Goal: Navigation & Orientation: Understand site structure

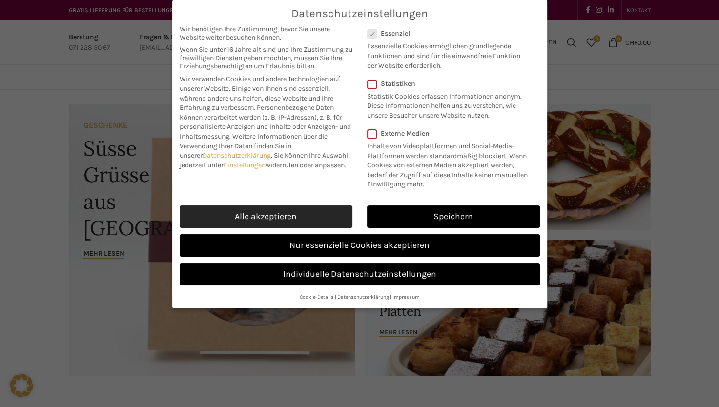
click at [265, 215] on link "Alle akzeptieren" at bounding box center [266, 216] width 173 height 22
checkbox input "true"
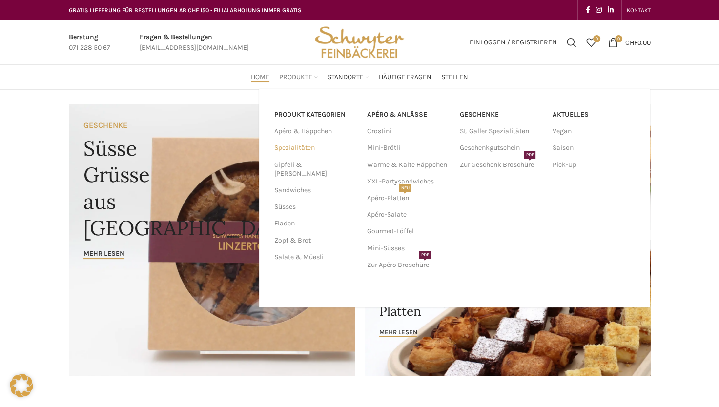
click at [311, 149] on link "Spezialitäten" at bounding box center [314, 148] width 81 height 17
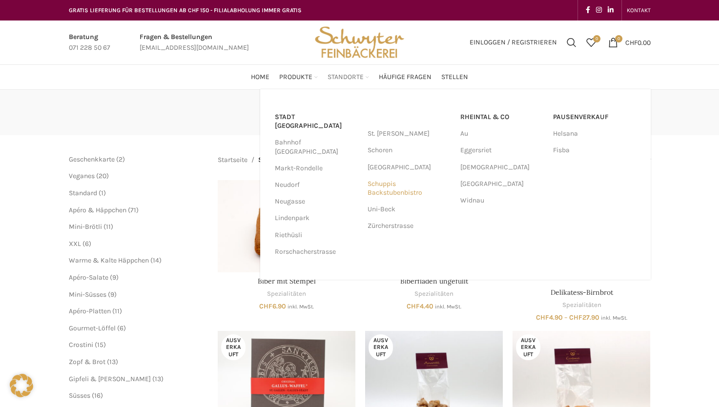
click at [392, 192] on link "Schuppis Backstubenbistro" at bounding box center [408, 188] width 83 height 25
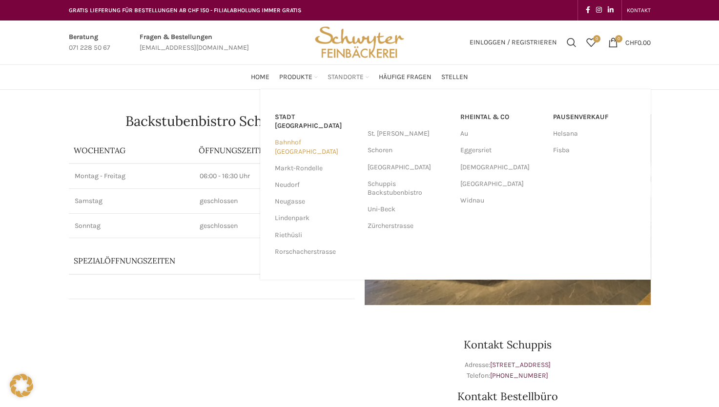
click at [325, 134] on link "Bahnhof [GEOGRAPHIC_DATA]" at bounding box center [316, 146] width 83 height 25
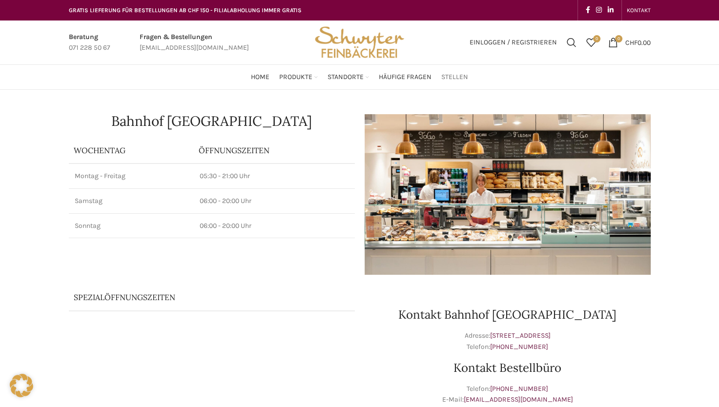
click at [455, 76] on span "Stellen" at bounding box center [454, 77] width 27 height 9
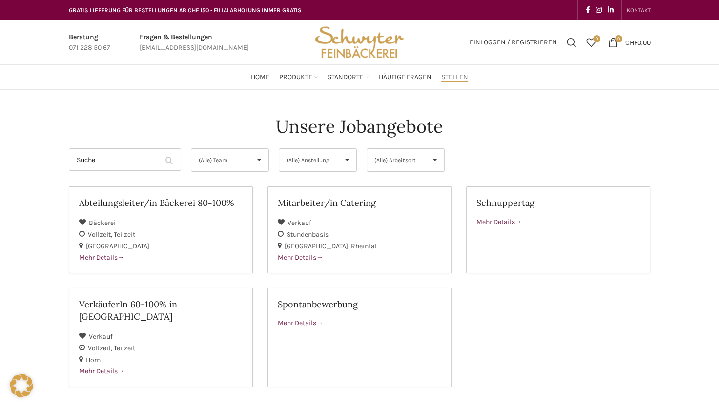
click at [641, 11] on span "KONTAKT" at bounding box center [638, 10] width 24 height 7
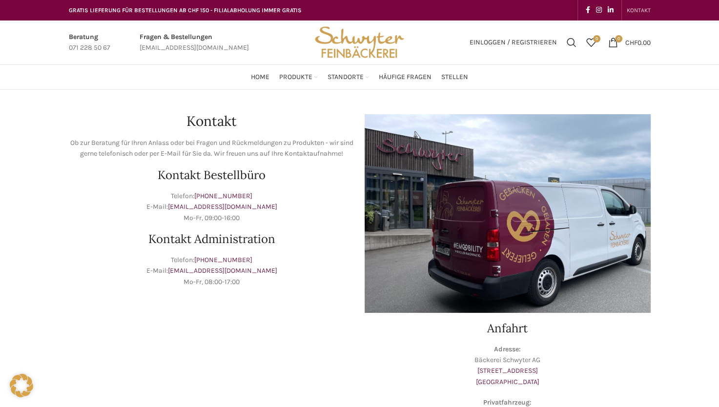
scroll to position [319, 0]
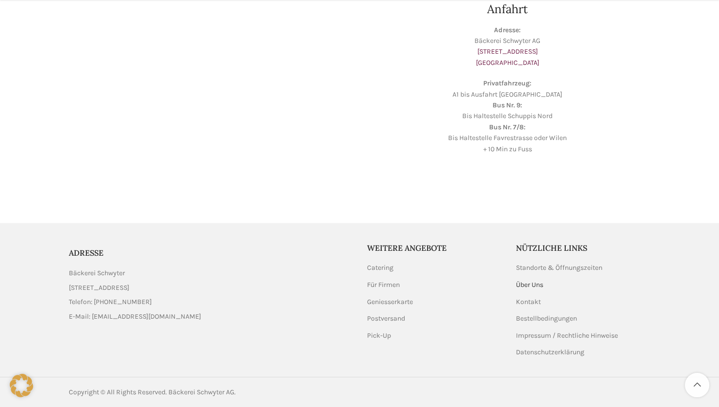
click at [537, 285] on link "Über Uns" at bounding box center [530, 285] width 28 height 10
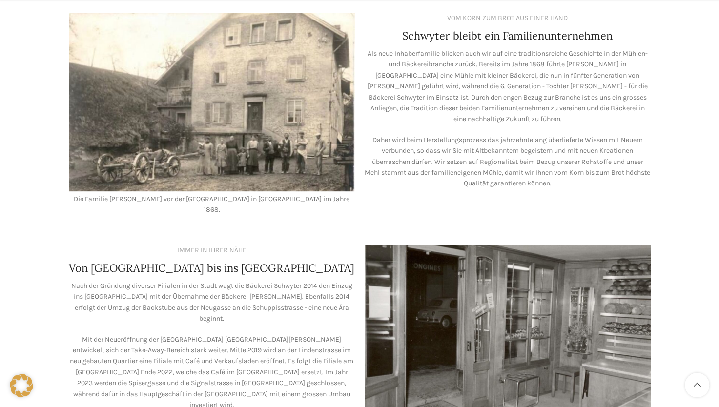
scroll to position [781, 0]
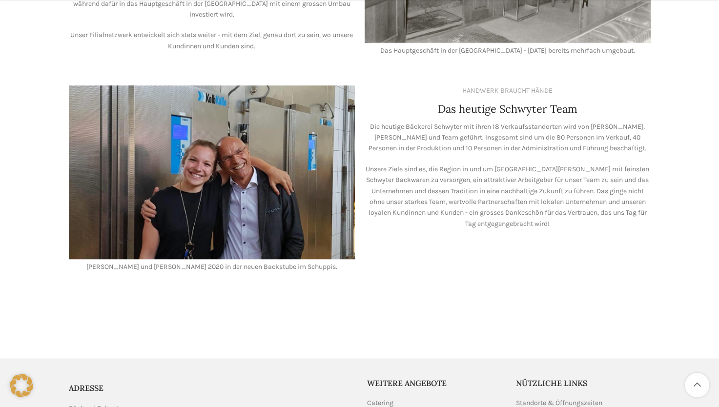
click at [234, 169] on img at bounding box center [212, 171] width 286 height 173
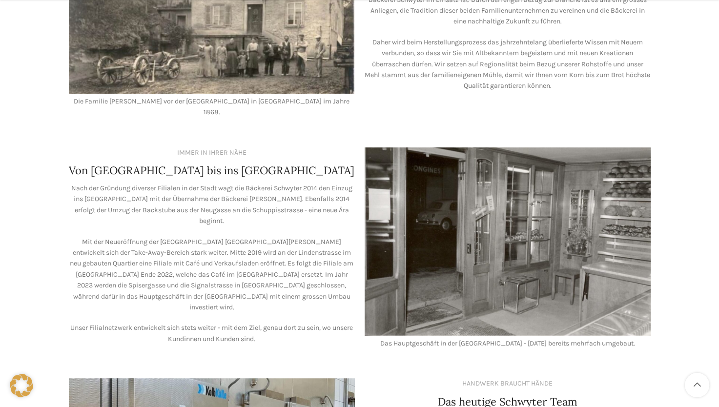
scroll to position [829, 0]
